Goal: Task Accomplishment & Management: Complete application form

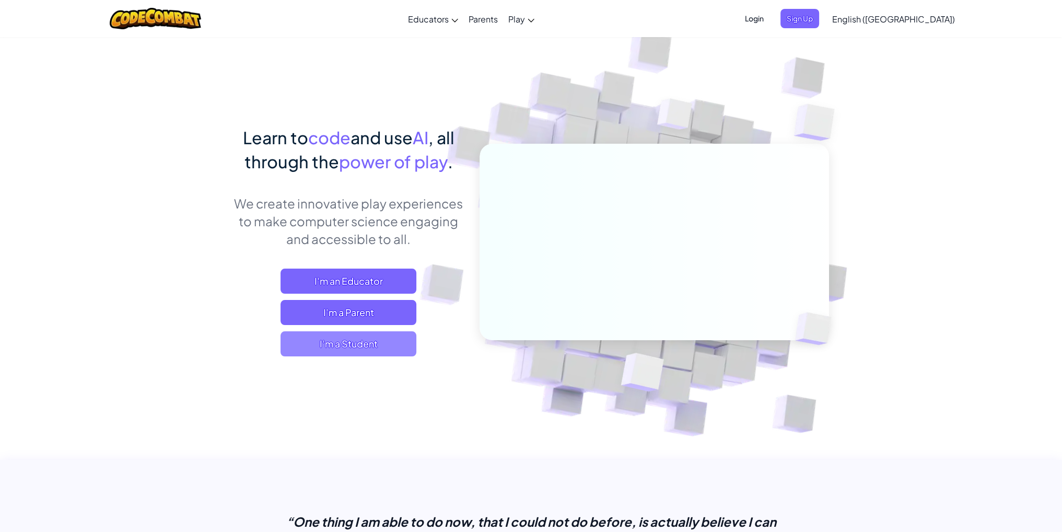
click at [341, 340] on span "I'm a Student" at bounding box center [349, 343] width 136 height 25
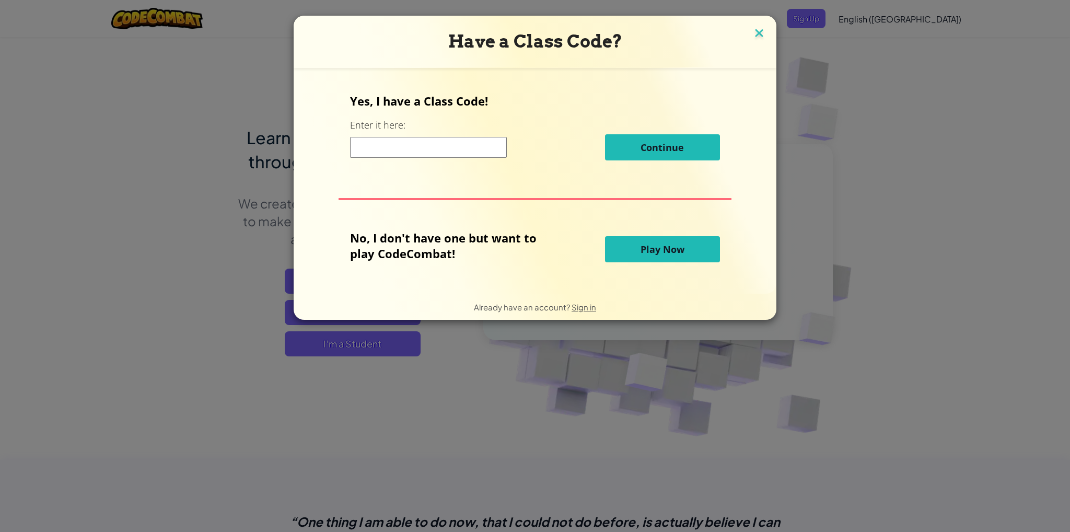
click at [756, 36] on img at bounding box center [759, 34] width 14 height 16
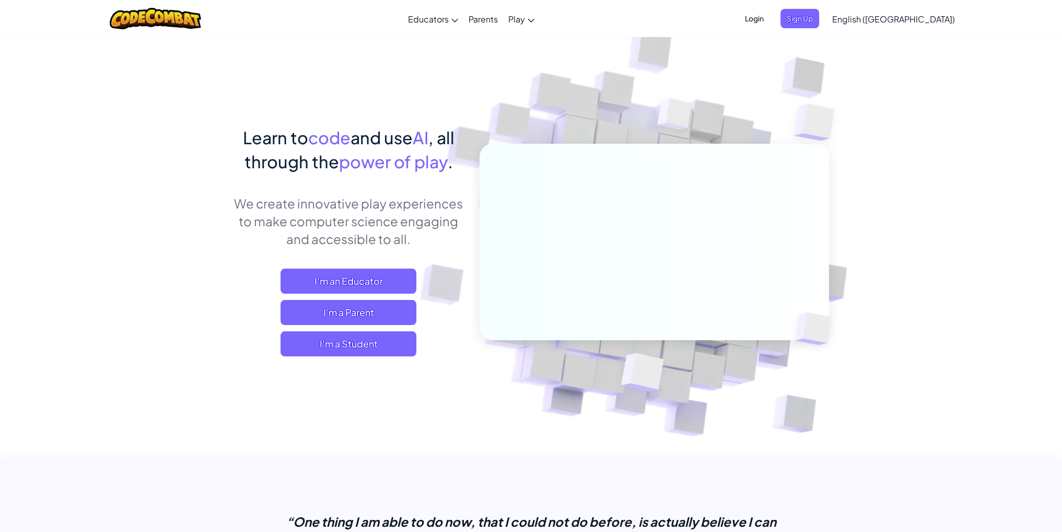
click at [770, 13] on span "Login" at bounding box center [754, 18] width 31 height 19
